Goal: Information Seeking & Learning: Understand process/instructions

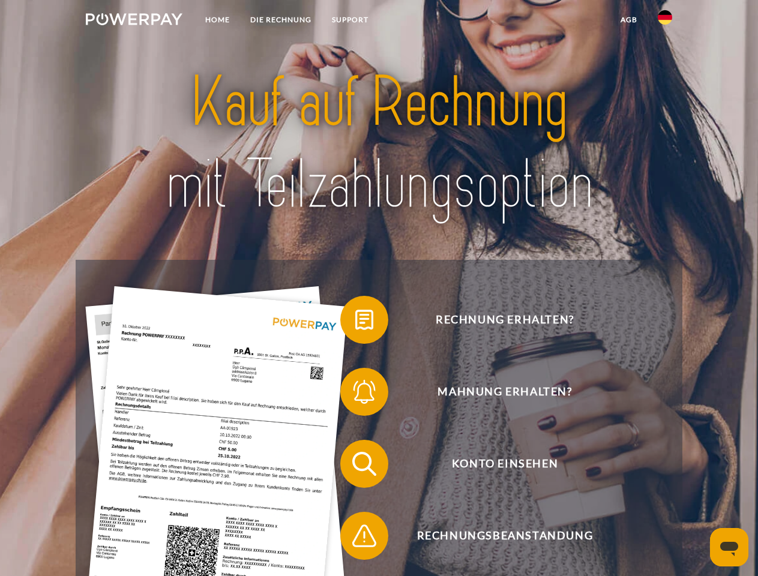
click at [134, 21] on img at bounding box center [134, 19] width 97 height 12
click at [665, 21] on img at bounding box center [665, 17] width 14 height 14
click at [629, 20] on link "agb" at bounding box center [629, 20] width 37 height 22
click at [356, 322] on span at bounding box center [346, 320] width 60 height 60
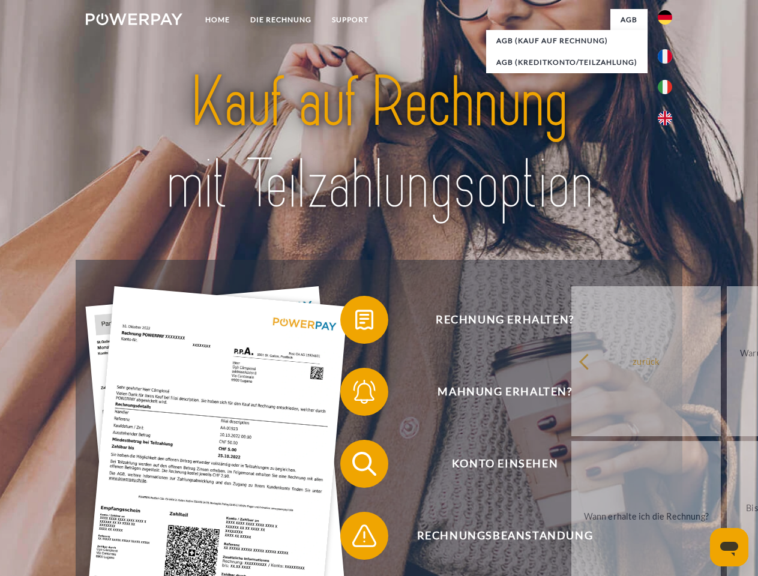
click at [356, 395] on span at bounding box center [346, 392] width 60 height 60
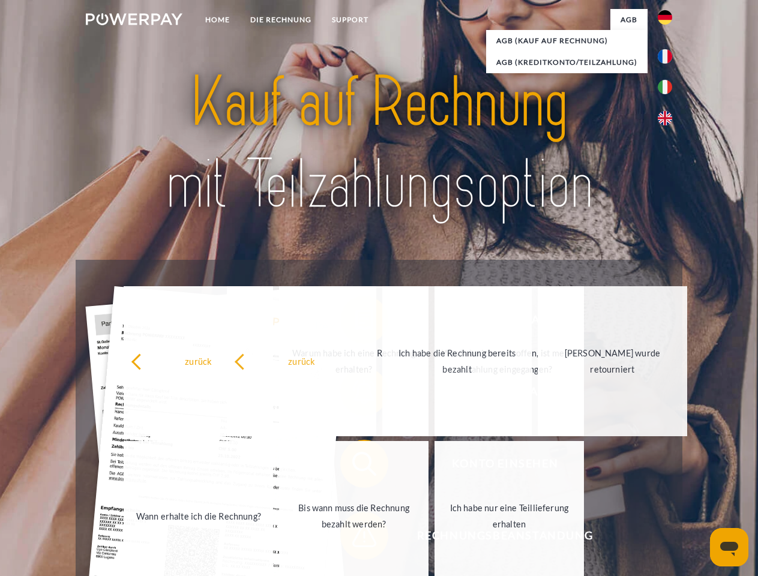
click at [435, 539] on link "Ich habe nur eine Teillieferung erhalten" at bounding box center [510, 516] width 150 height 150
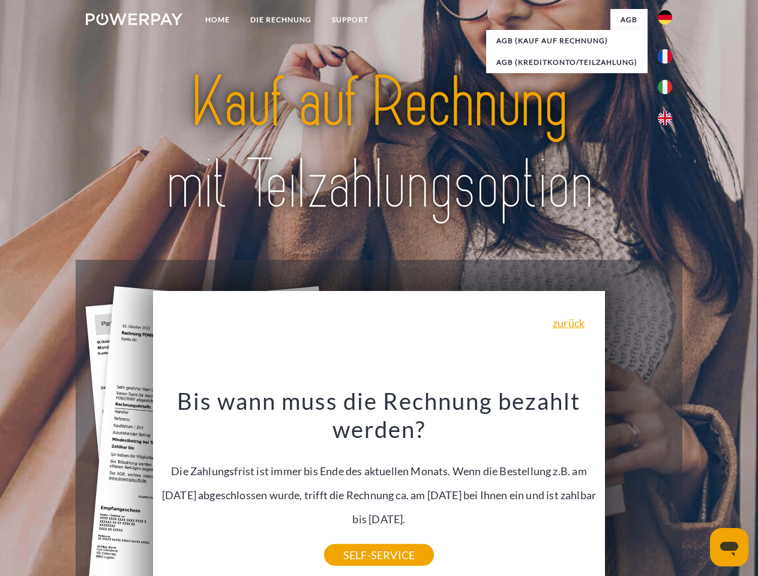
click at [730, 548] on icon "Messaging-Fenster öffnen" at bounding box center [730, 549] width 18 height 14
